Goal: Information Seeking & Learning: Find specific fact

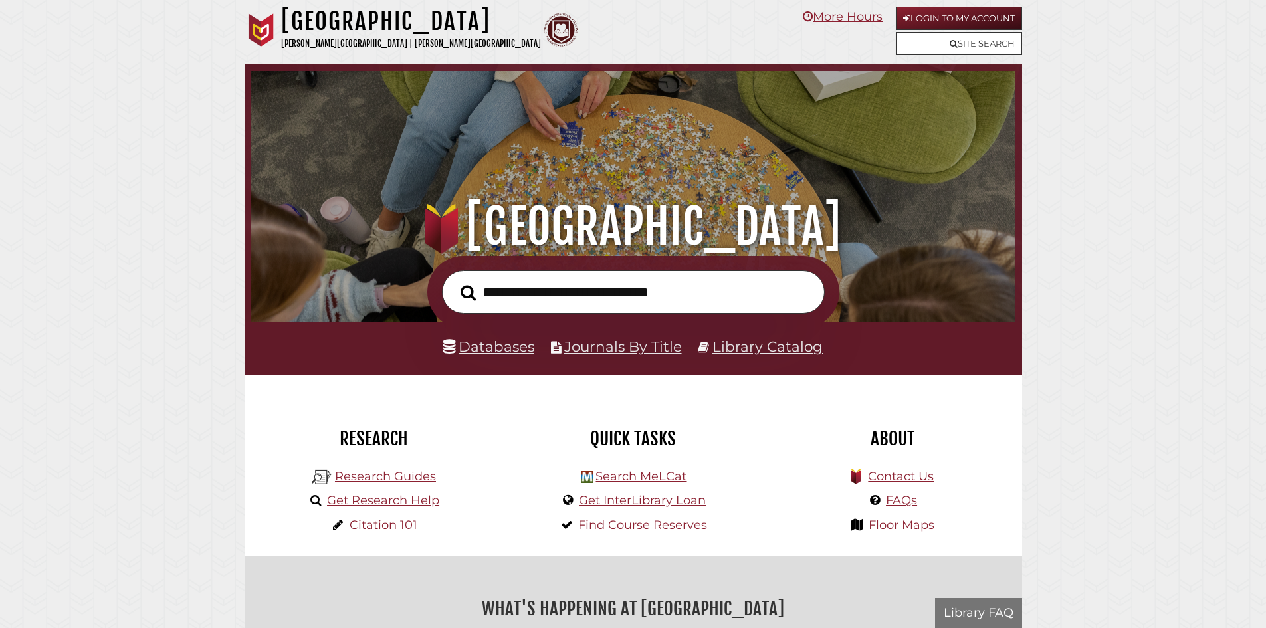
scroll to position [252, 757]
click at [676, 286] on input "text" at bounding box center [633, 291] width 383 height 43
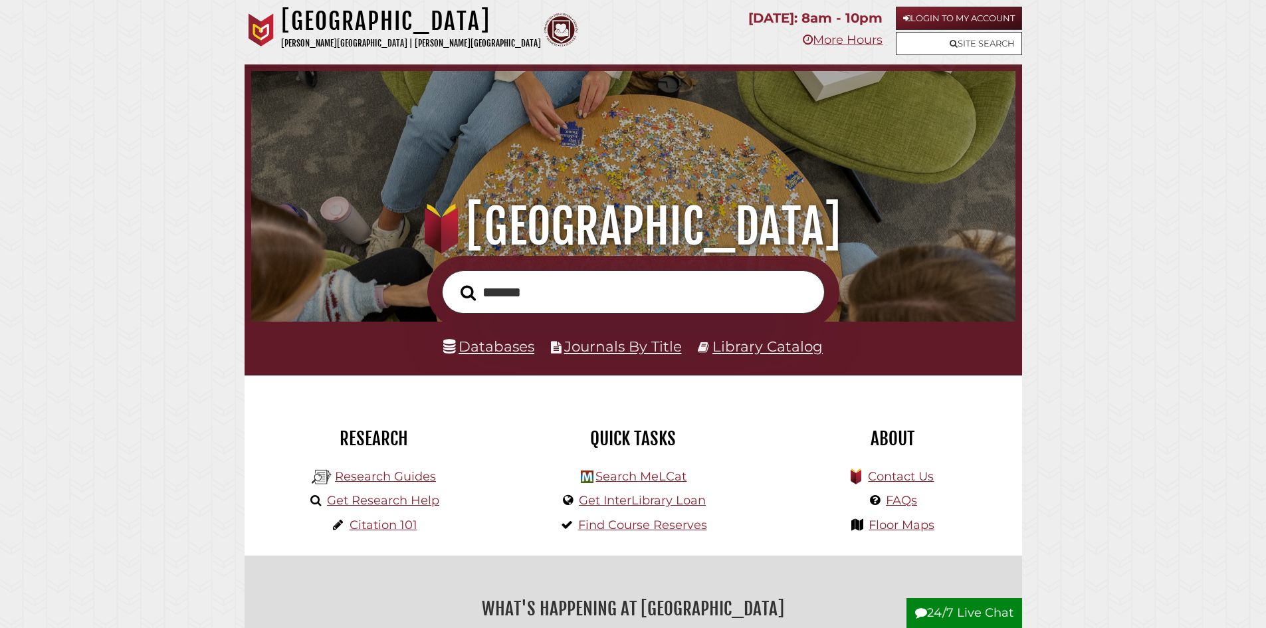
type input "*******"
click at [454, 281] on button "Search" at bounding box center [468, 293] width 29 height 24
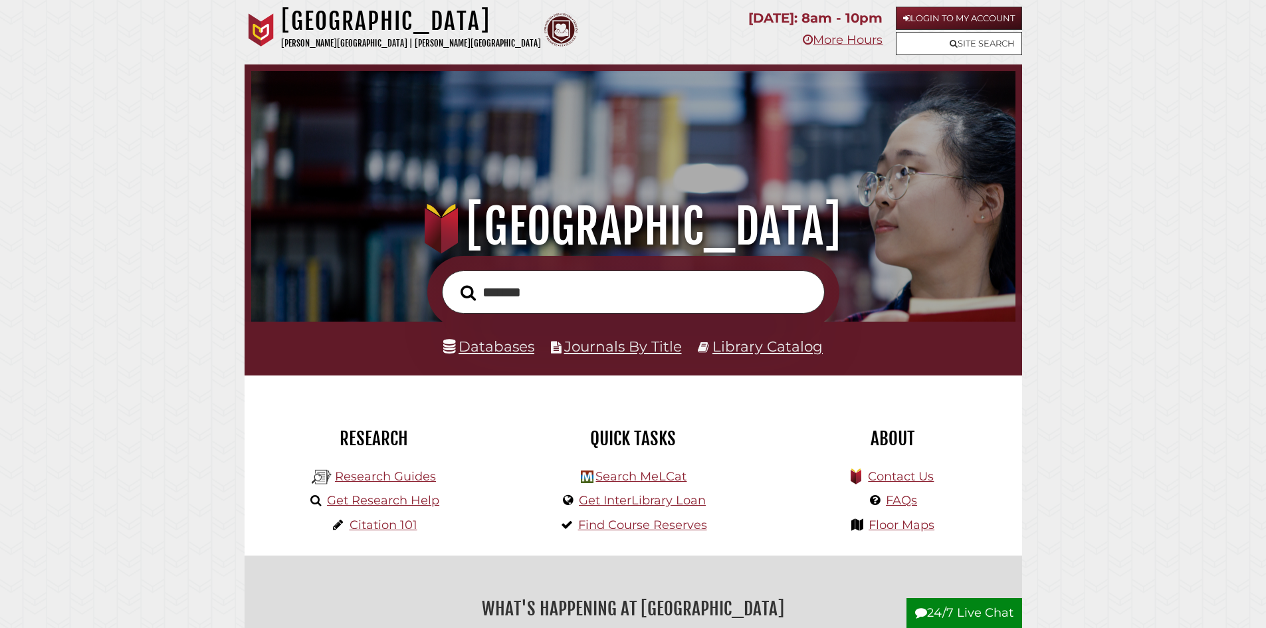
scroll to position [252, 757]
click at [599, 477] on link "Search MeLCat" at bounding box center [640, 476] width 91 height 15
